Goal: Check status: Check status

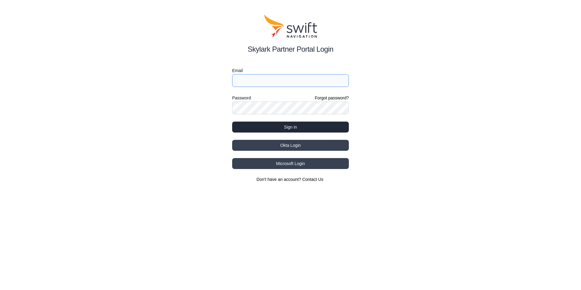
type input "[EMAIL_ADDRESS][PERSON_NAME][DOMAIN_NAME]"
click at [278, 129] on button "Sign in" at bounding box center [290, 127] width 117 height 11
select select
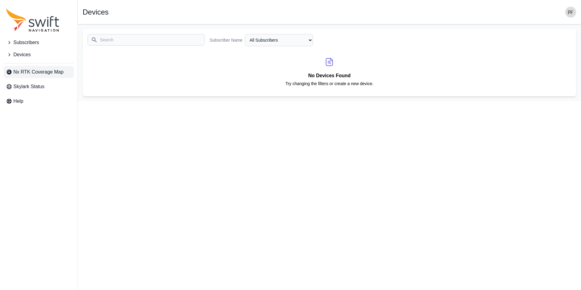
click at [26, 72] on span "Nx RTK Coverage Map" at bounding box center [38, 71] width 50 height 7
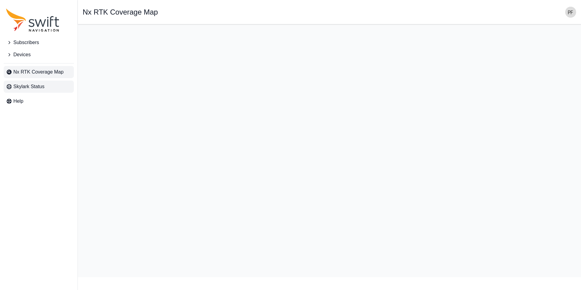
click at [26, 86] on span "Skylark Status" at bounding box center [28, 86] width 31 height 7
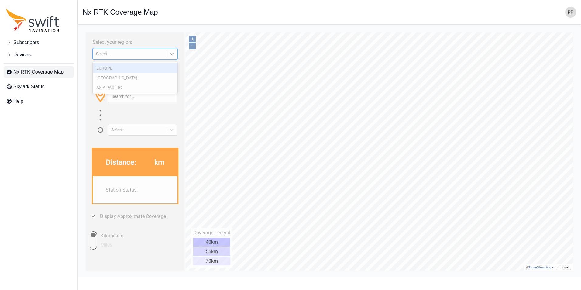
click at [144, 50] on div "Select..." at bounding box center [135, 54] width 85 height 12
click at [114, 69] on div "EUROPE" at bounding box center [135, 68] width 85 height 10
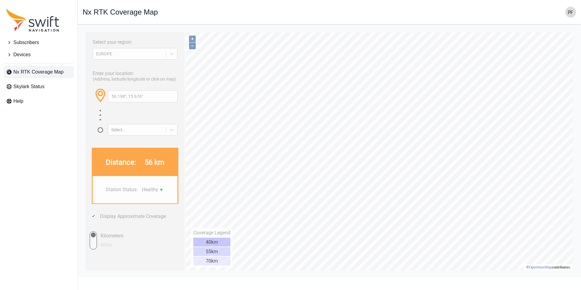
type input "56.240°, 15.919°"
